Goal: Task Accomplishment & Management: Manage account settings

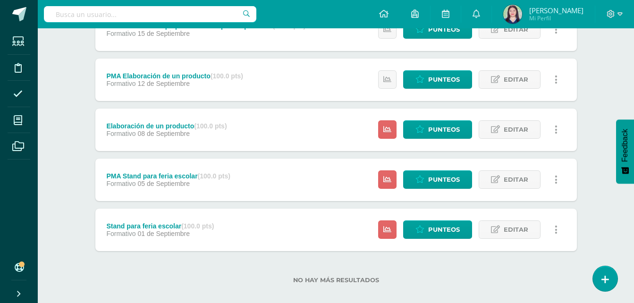
scroll to position [260, 0]
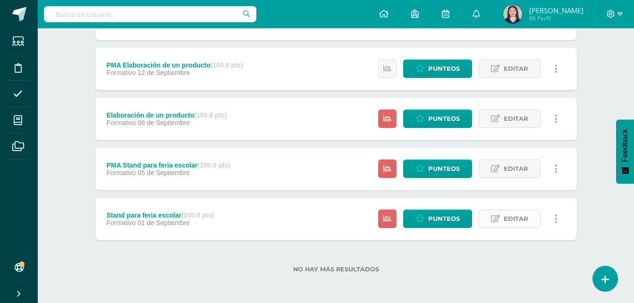
click at [518, 217] on span "Editar" at bounding box center [516, 218] width 25 height 17
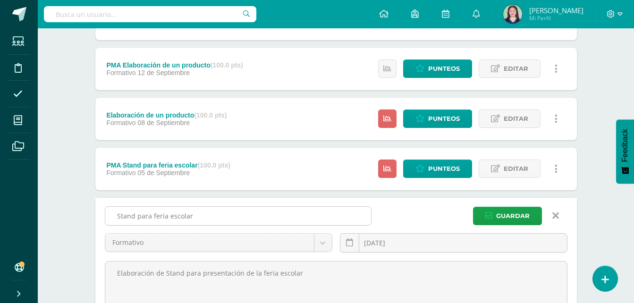
click at [273, 212] on input "Stand para feria escolar" at bounding box center [238, 216] width 266 height 18
type input "S"
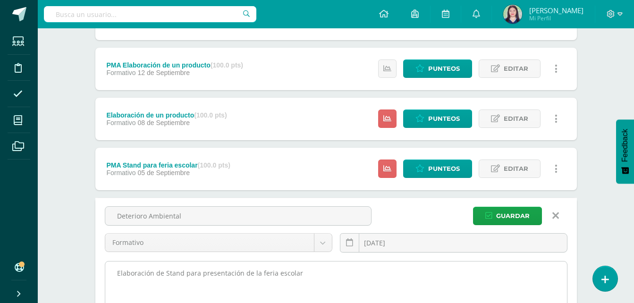
type input "Deterioro Ambiental"
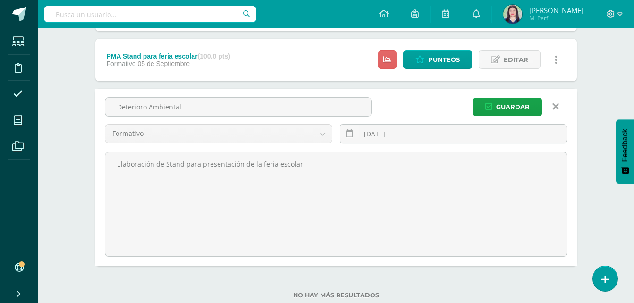
scroll to position [395, 0]
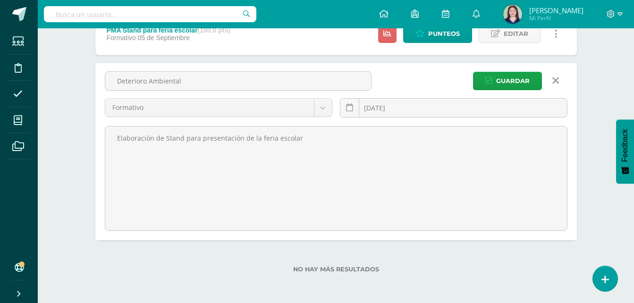
drag, startPoint x: 346, startPoint y: 274, endPoint x: 101, endPoint y: 300, distance: 247.2
click at [101, 300] on div "Unidad 4 Unidad 1 Unidad 2 Unidad 3 Unidad 4 Resumen de unidad Descargar como H…" at bounding box center [335, 1] width 519 height 604
paste textarea "Elaboración de material de apoyo para exposición"
type textarea "Elaboración de material de apoyo para exposición"
click at [493, 75] on button "Guardar" at bounding box center [507, 81] width 69 height 18
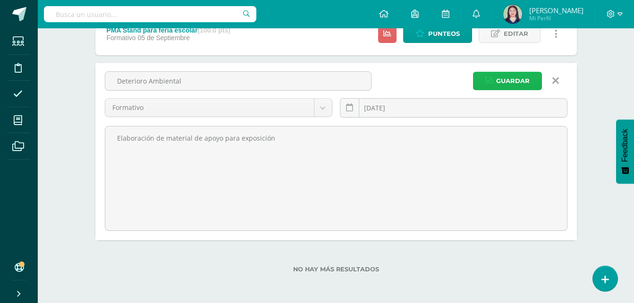
click at [504, 80] on span "Guardar" at bounding box center [513, 80] width 34 height 17
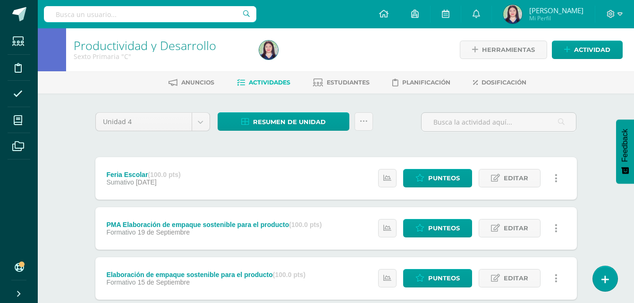
scroll to position [260, 0]
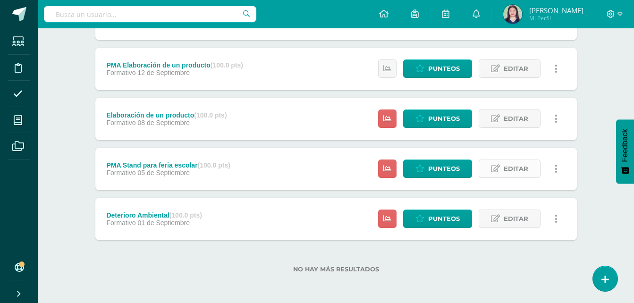
click at [491, 168] on icon at bounding box center [495, 169] width 9 height 8
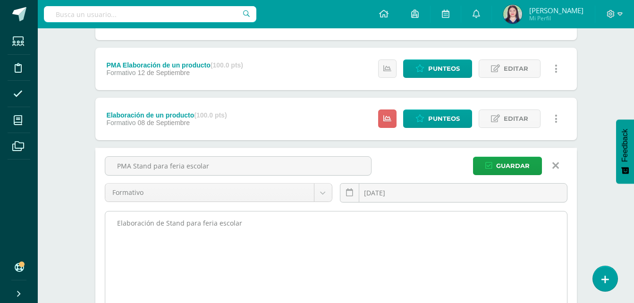
drag, startPoint x: 238, startPoint y: 227, endPoint x: 156, endPoint y: 223, distance: 81.7
click at [156, 223] on textarea "Elaboración de Stand para feria escolar" at bounding box center [336, 263] width 462 height 104
paste textarea "Elaboración de material de apoyo para exposición"
type textarea "Elaboración Elaboración de material de apoyo para exposición"
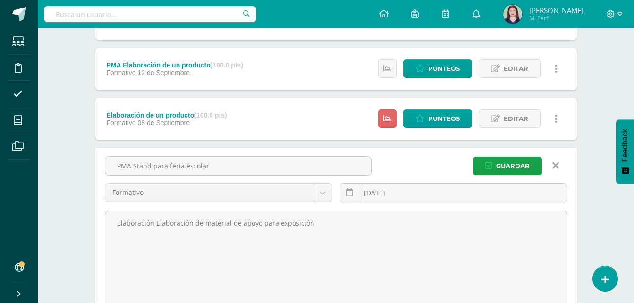
drag, startPoint x: 313, startPoint y: 221, endPoint x: -2, endPoint y: 217, distance: 315.3
click at [0, 217] on html "La tarea Deterioro Ambiental fue editada exitosamente. La tarea Deterioro Ambie…" at bounding box center [317, 89] width 634 height 698
paste textarea "Elaboración de material de apoyo para exposición"
type textarea "Elaboración de material de apoyo para exposición"
click at [221, 171] on input "PMA Stand para feria escolar" at bounding box center [238, 166] width 266 height 18
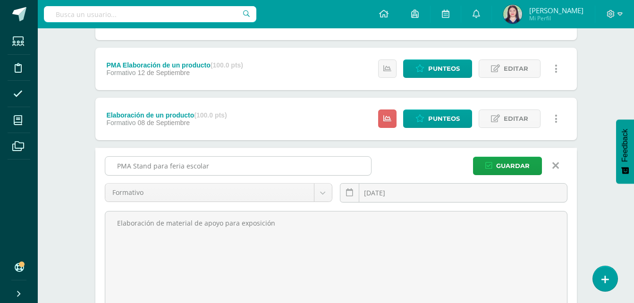
drag, startPoint x: 221, startPoint y: 171, endPoint x: 135, endPoint y: 163, distance: 86.3
click at [135, 163] on input "PMA Stand para feria escolar" at bounding box center [238, 166] width 266 height 18
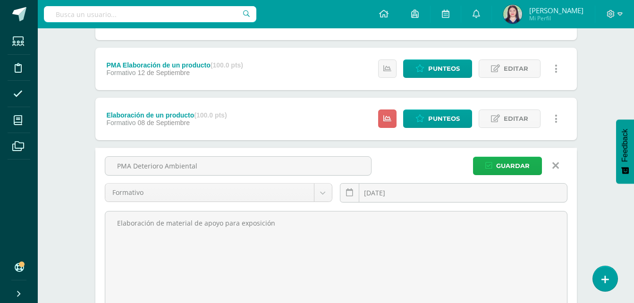
type input "PMA Deterioro Ambiental"
click at [496, 161] on button "Guardar" at bounding box center [507, 166] width 69 height 18
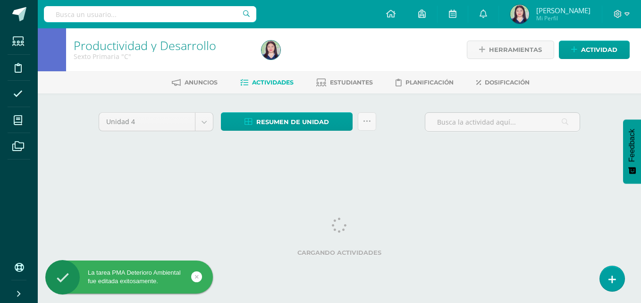
click at [640, 176] on html "La tarea PMA Deterioro Ambiental fue editada exitosamente. Estudiantes Discipli…" at bounding box center [320, 88] width 641 height 176
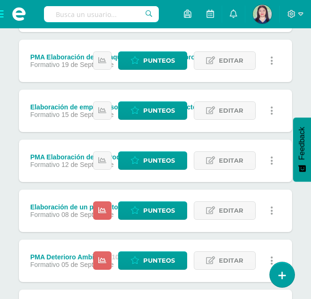
scroll to position [314, 0]
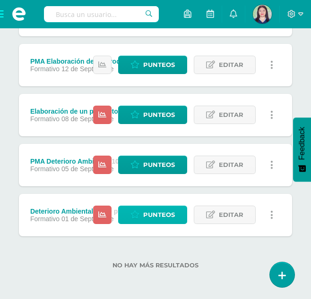
click at [149, 219] on span "Punteos" at bounding box center [159, 214] width 32 height 17
click at [165, 216] on span "Punteos" at bounding box center [159, 214] width 32 height 17
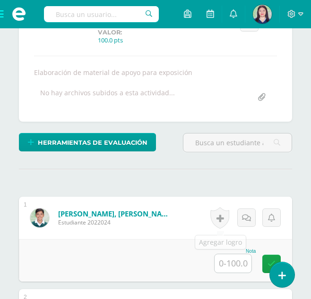
scroll to position [169, 0]
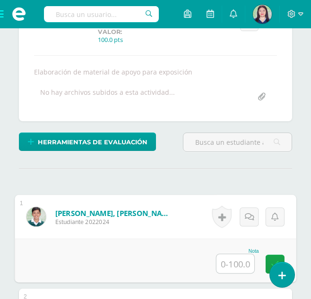
click at [221, 256] on input "text" at bounding box center [235, 263] width 38 height 19
type input "100"
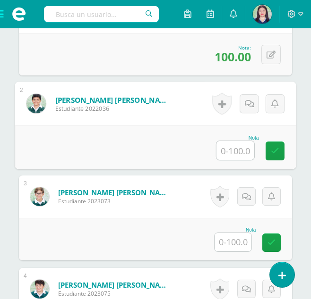
click at [232, 150] on input "text" at bounding box center [235, 150] width 38 height 19
type input "75"
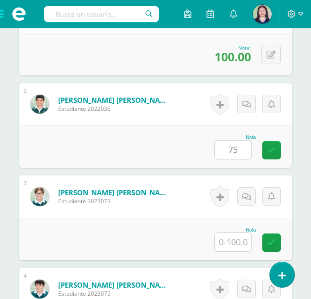
click at [263, 155] on div "Nota 75" at bounding box center [155, 147] width 273 height 42
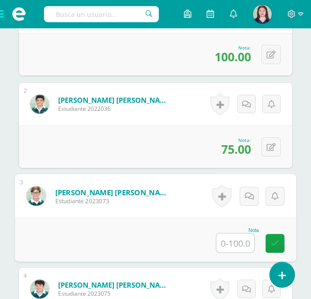
click at [235, 239] on input "text" at bounding box center [235, 243] width 38 height 19
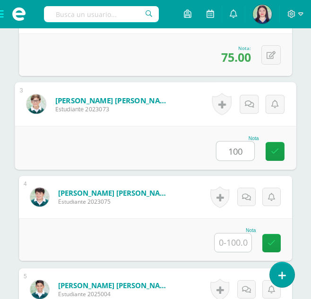
scroll to position [472, 0]
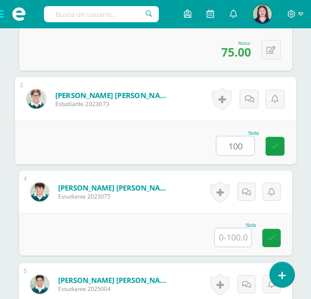
type input "100"
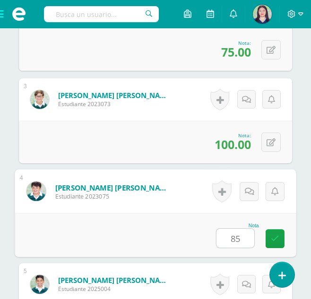
type input "85"
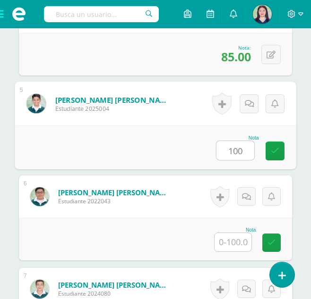
type input "100"
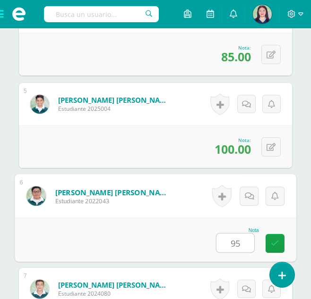
type input "95"
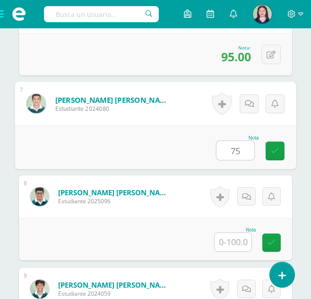
type input "75"
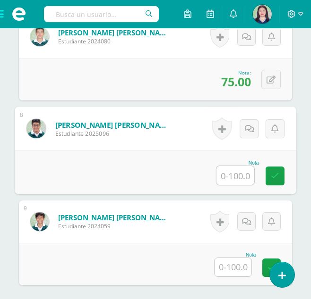
scroll to position [906, 0]
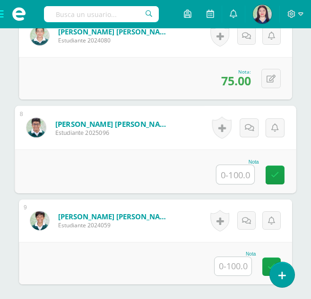
click at [221, 266] on input "text" at bounding box center [232, 266] width 37 height 18
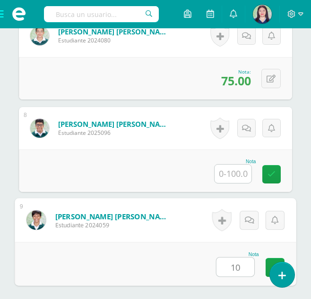
type input "100"
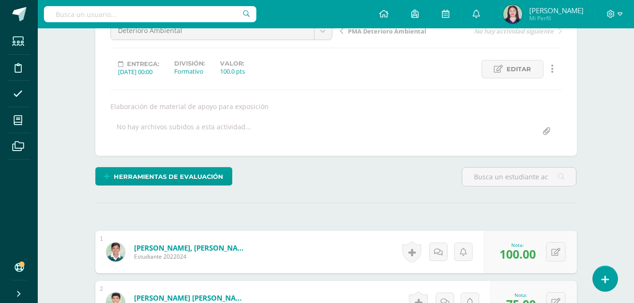
scroll to position [0, 0]
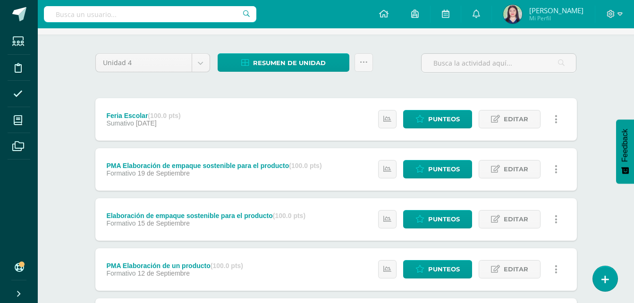
scroll to position [50, 0]
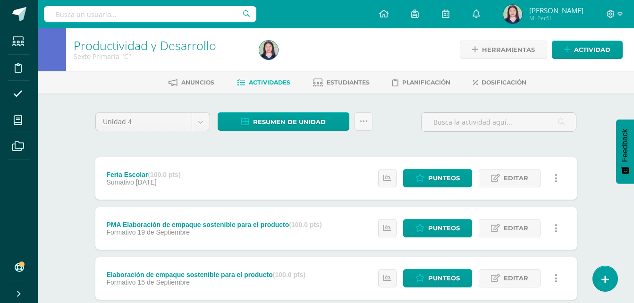
scroll to position [260, 0]
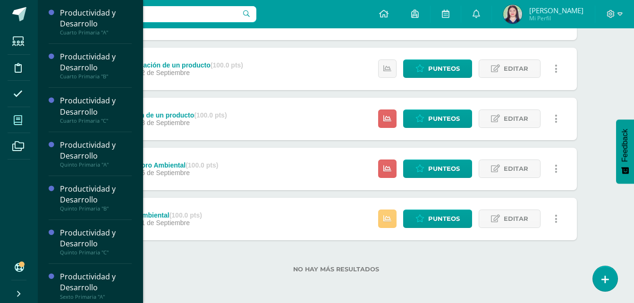
click at [15, 126] on span at bounding box center [18, 119] width 21 height 21
